Goal: Obtain resource: Download file/media

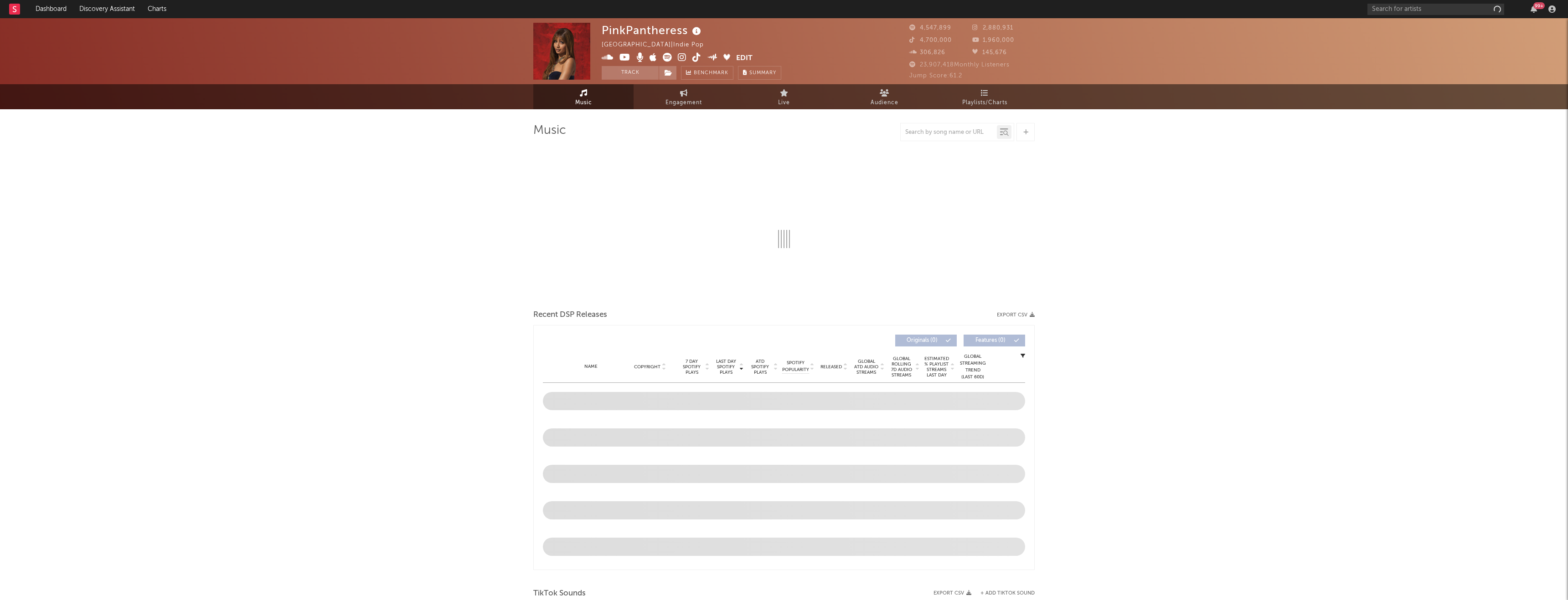
select select "6m"
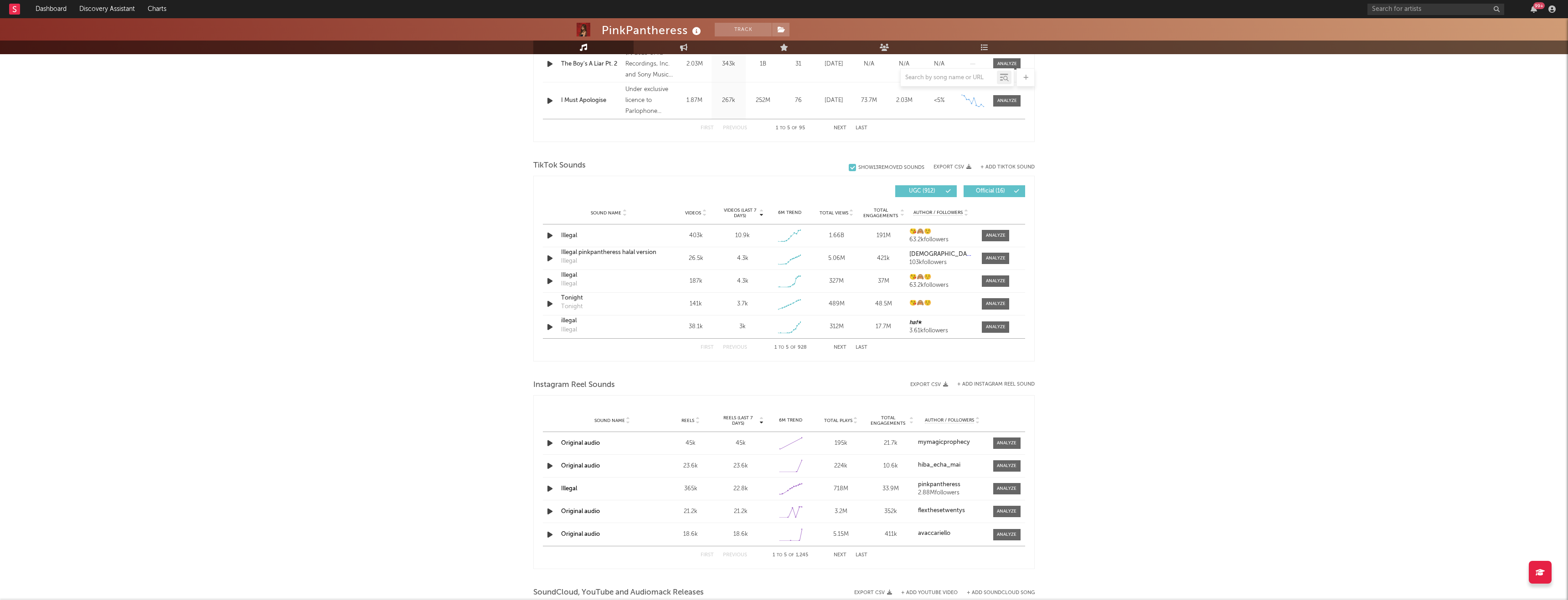
scroll to position [518, 0]
click at [997, 233] on div at bounding box center [995, 236] width 20 height 7
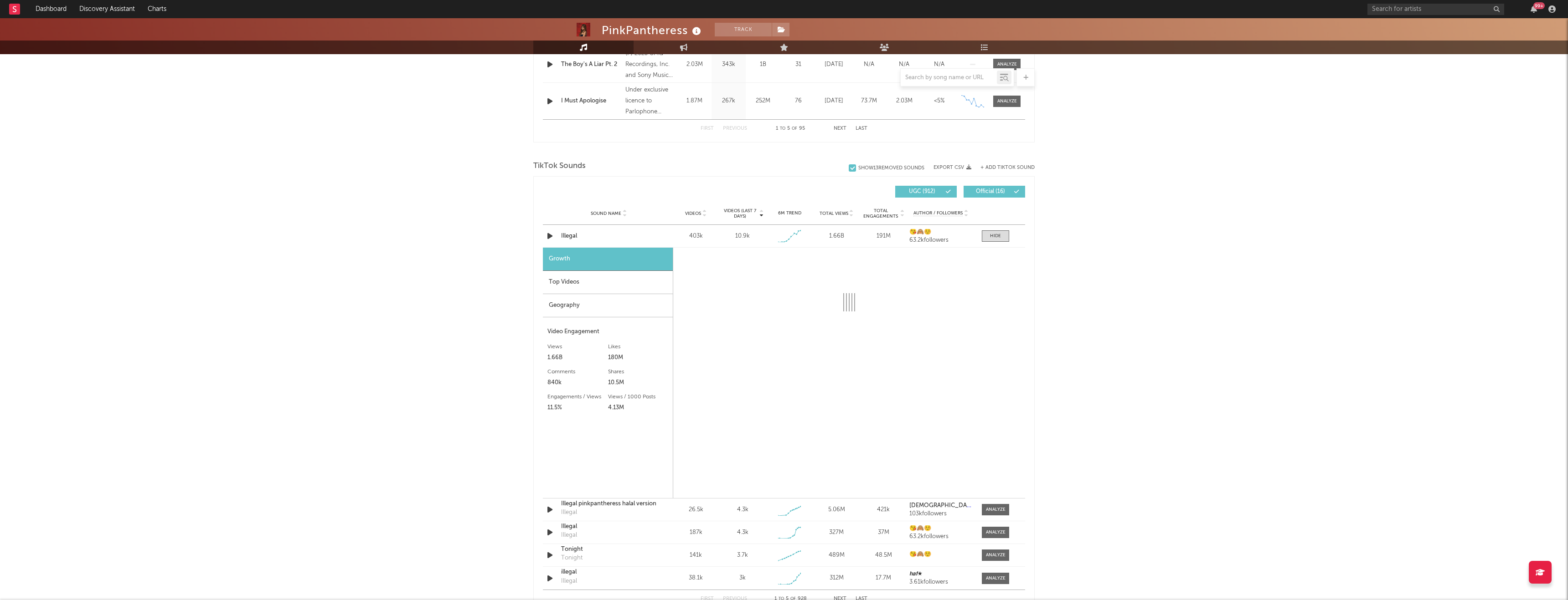
select select "1w"
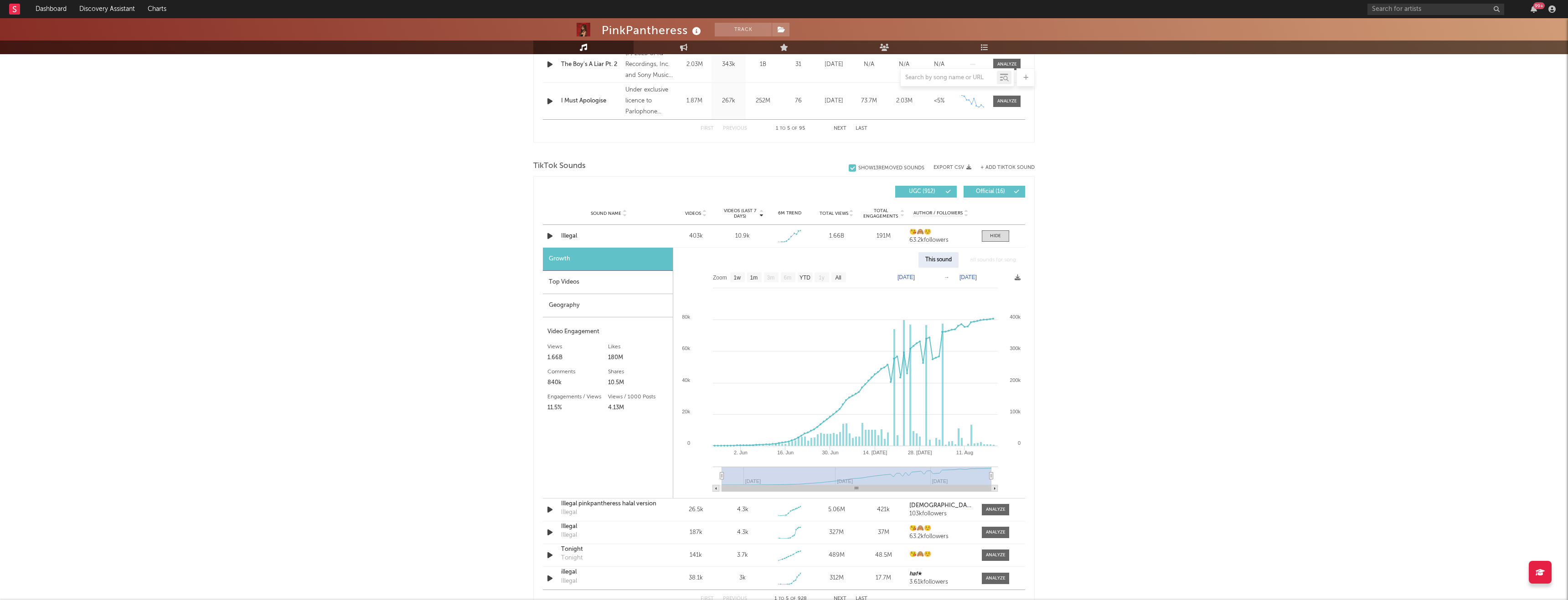
click at [589, 276] on div "Top Videos" at bounding box center [607, 282] width 130 height 23
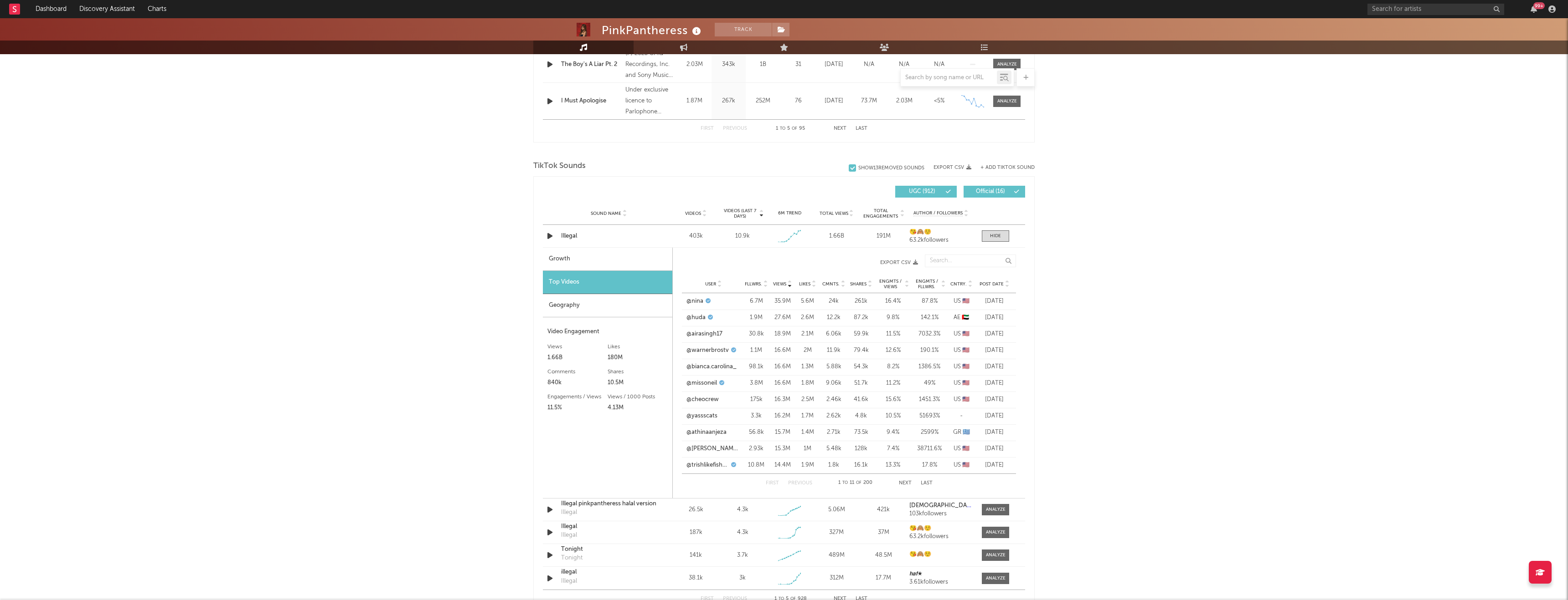
click at [609, 303] on div "Geography" at bounding box center [607, 305] width 129 height 23
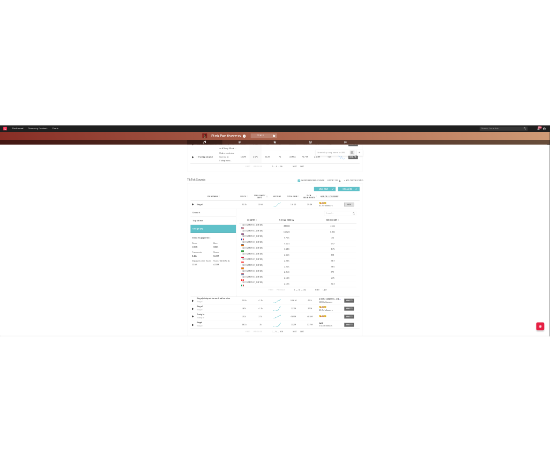
scroll to position [621, 0]
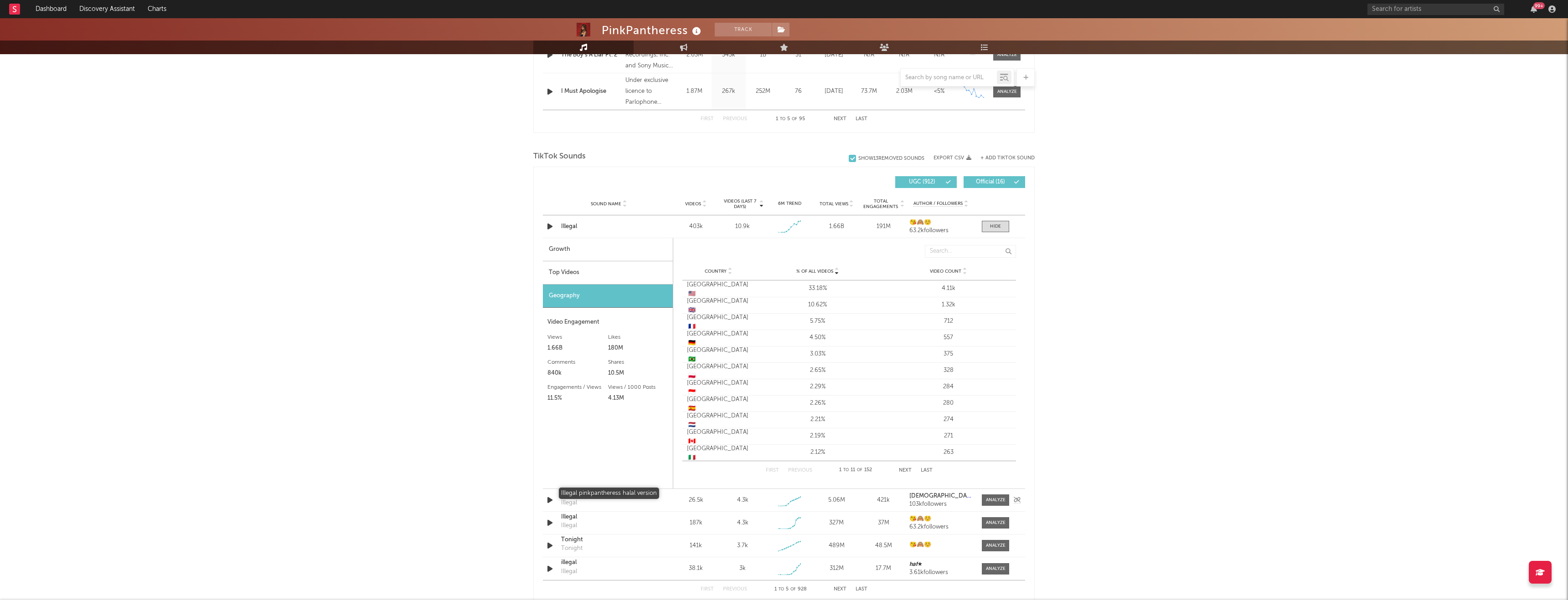
click at [622, 490] on div "Illegal pinkpantheress halal version" at bounding box center [609, 495] width 95 height 9
click at [598, 266] on div "Top Videos" at bounding box center [607, 273] width 130 height 23
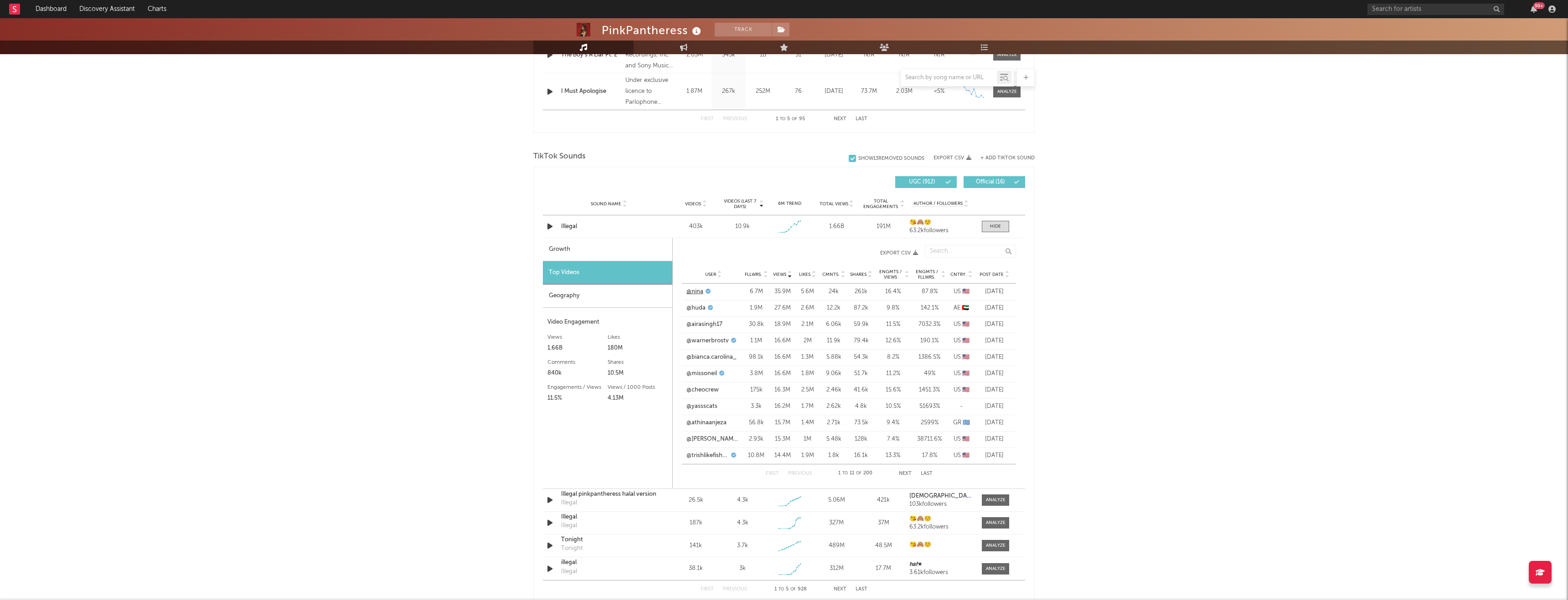
click at [697, 294] on link "@nina" at bounding box center [695, 292] width 17 height 9
click at [577, 295] on div "Geography" at bounding box center [607, 296] width 129 height 23
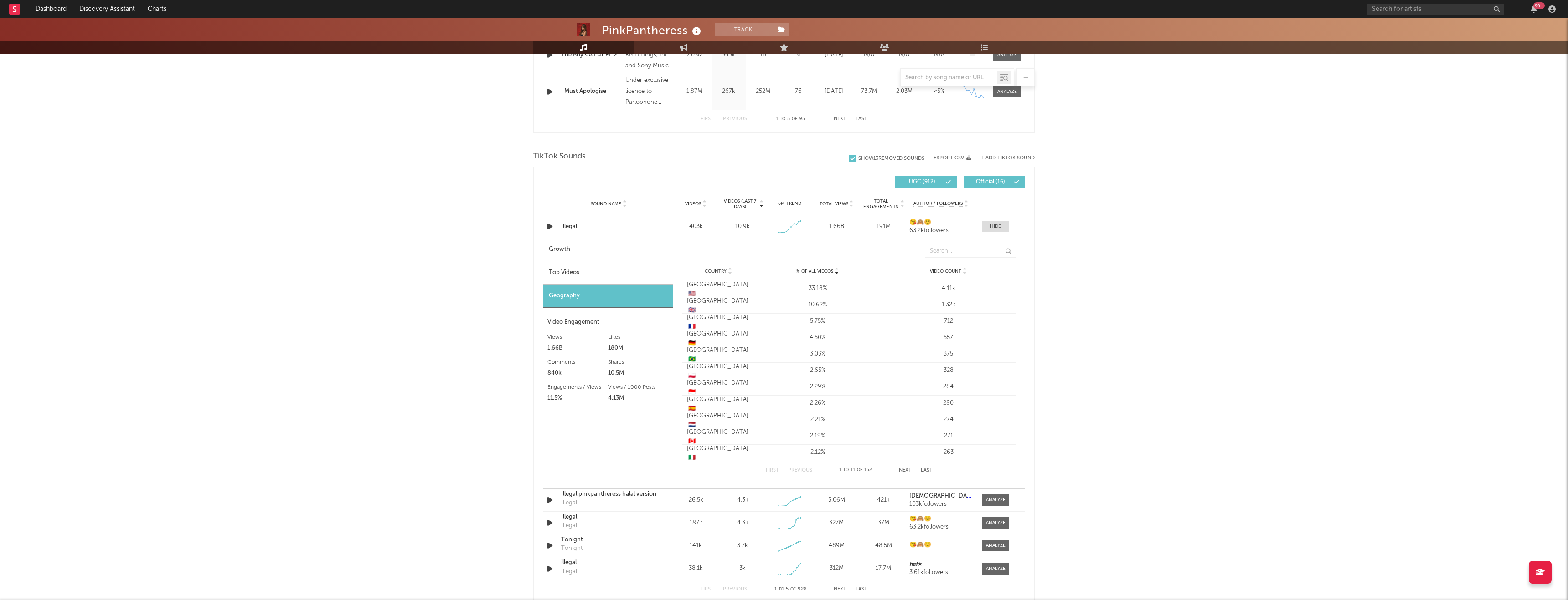
click at [903, 470] on button "Next" at bounding box center [905, 471] width 13 height 5
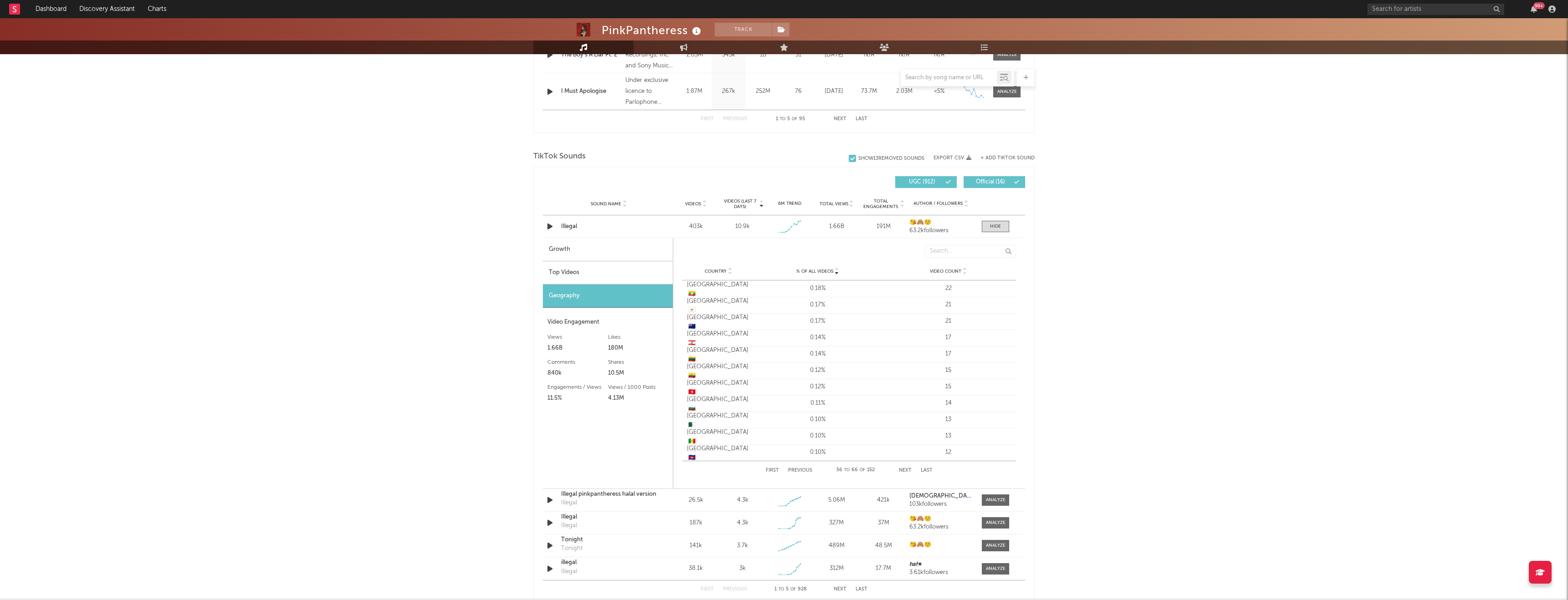
click at [903, 470] on button "Next" at bounding box center [905, 471] width 13 height 5
click at [919, 471] on div "First Previous 78 to 88 of 152 Next Last" at bounding box center [849, 470] width 167 height 18
click at [771, 468] on button "First" at bounding box center [773, 471] width 14 height 5
click at [952, 159] on button "Export CSV" at bounding box center [952, 158] width 37 height 5
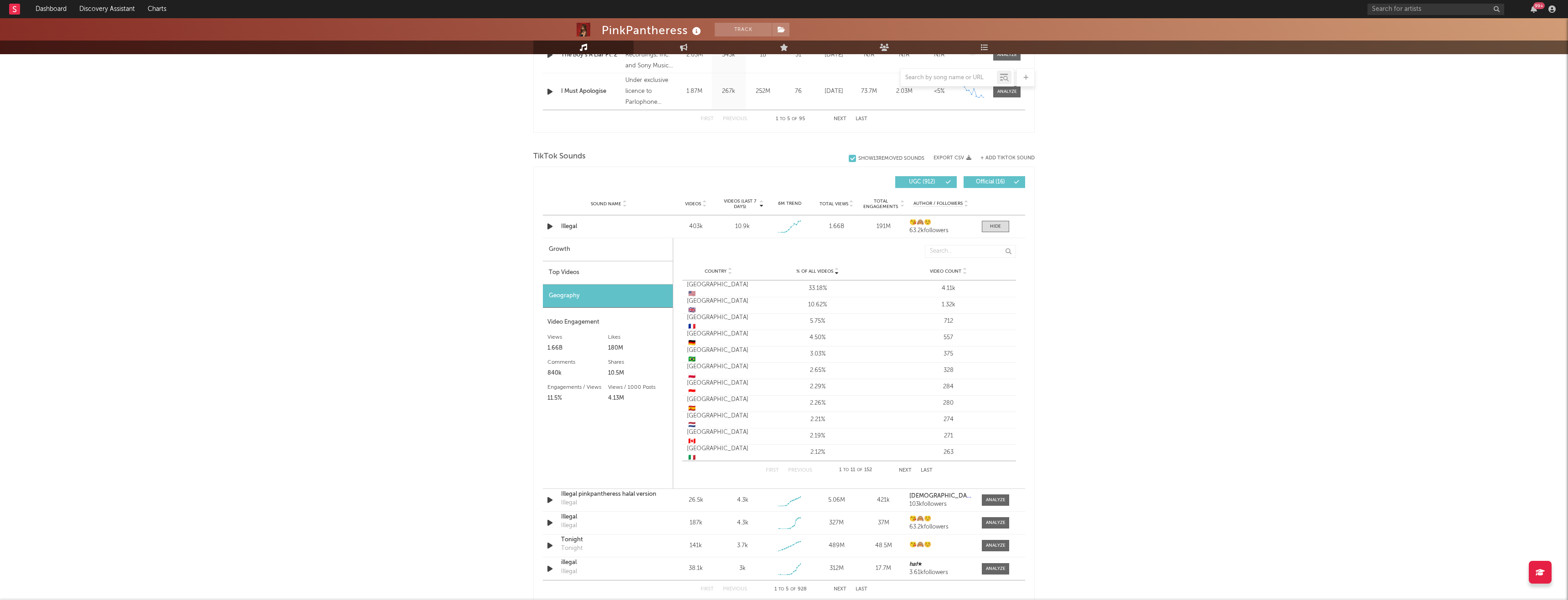
click at [609, 267] on div "Top Videos" at bounding box center [607, 273] width 130 height 23
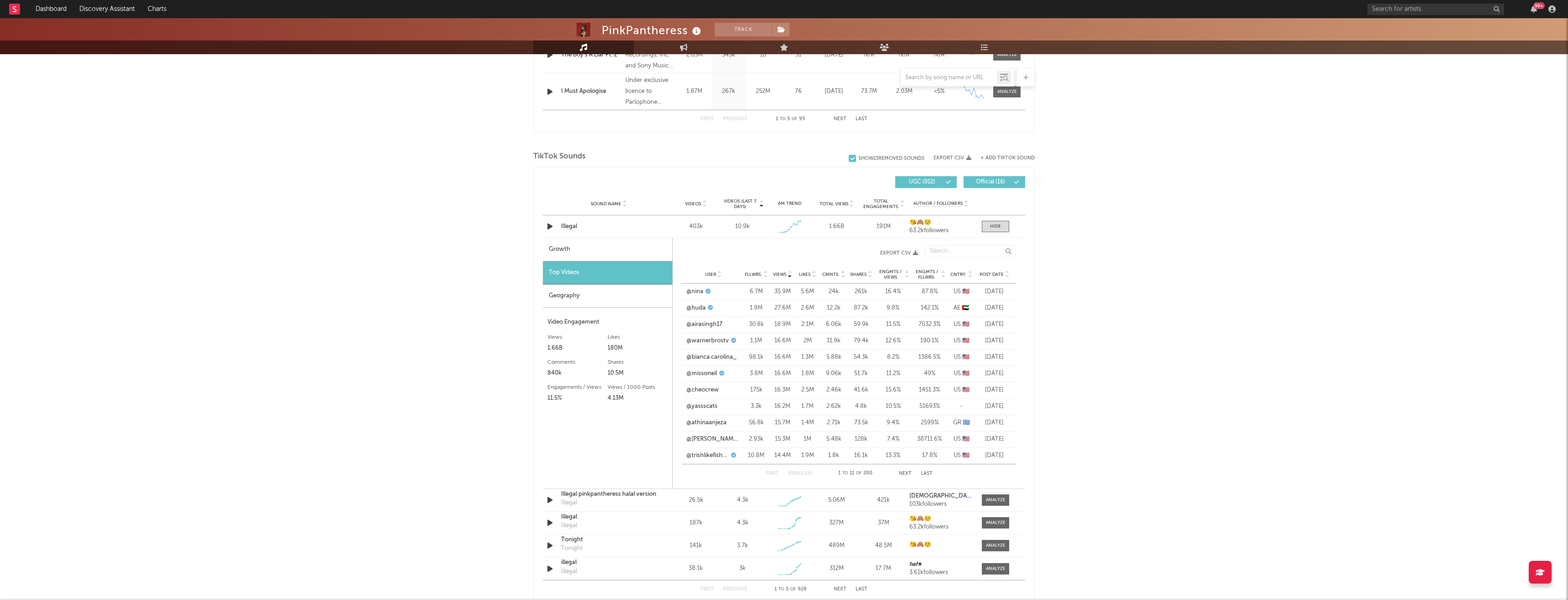
click at [595, 254] on div "Growth" at bounding box center [607, 249] width 129 height 23
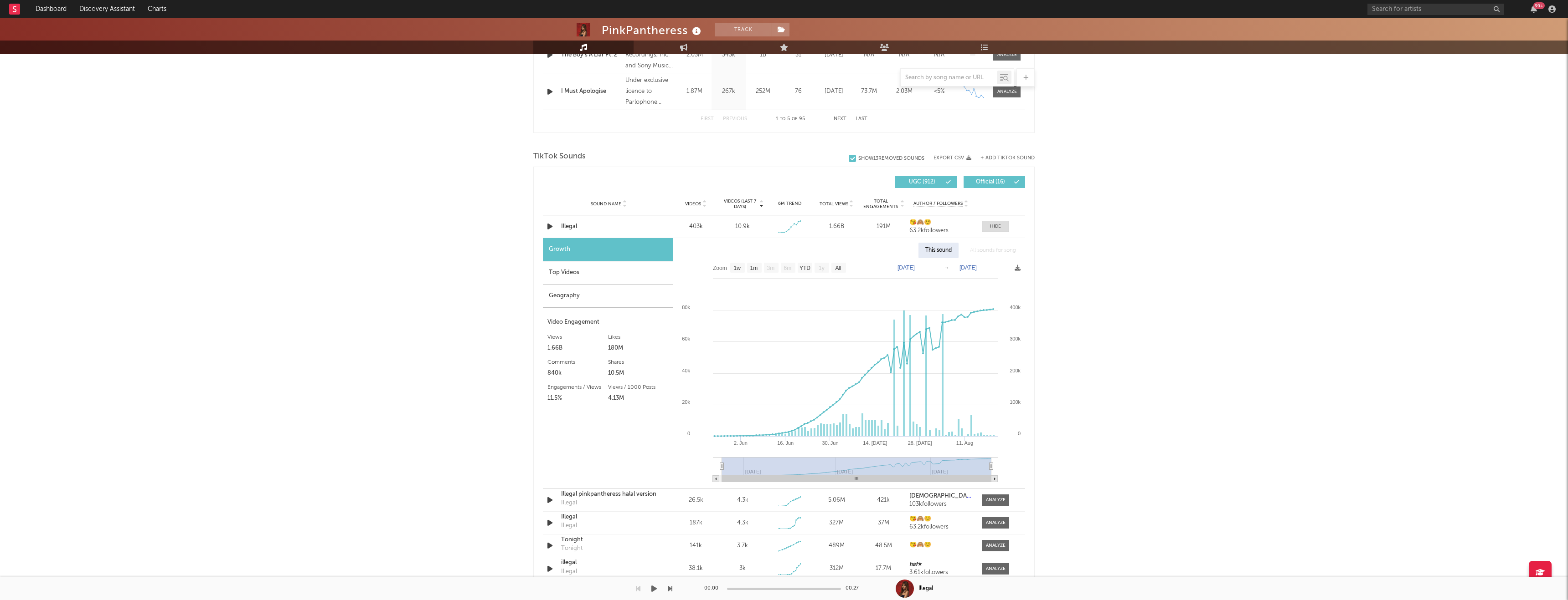
select select "Zoom"
